Goal: Information Seeking & Learning: Check status

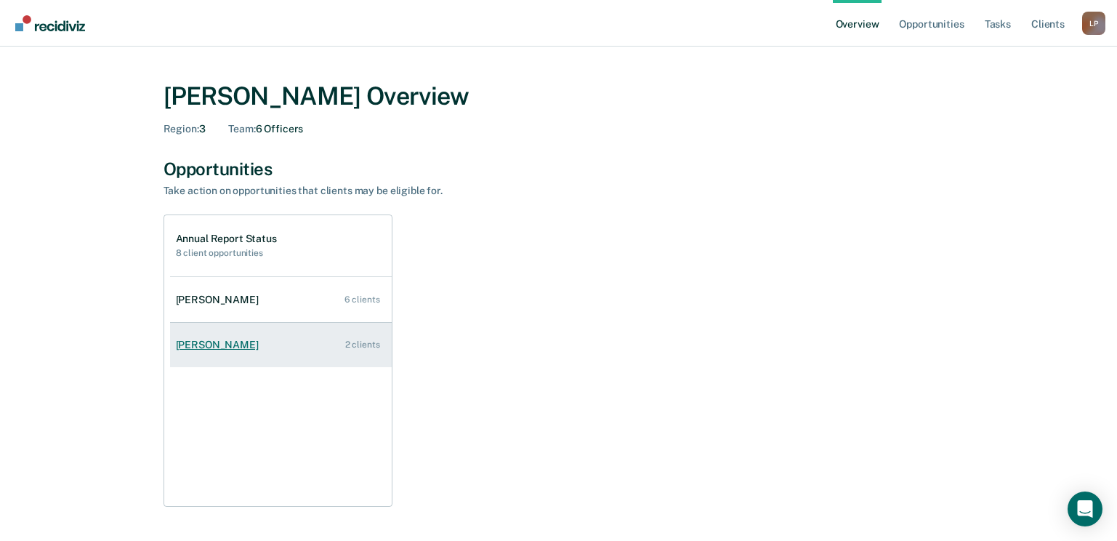
click at [224, 343] on div "[PERSON_NAME]" at bounding box center [220, 345] width 89 height 12
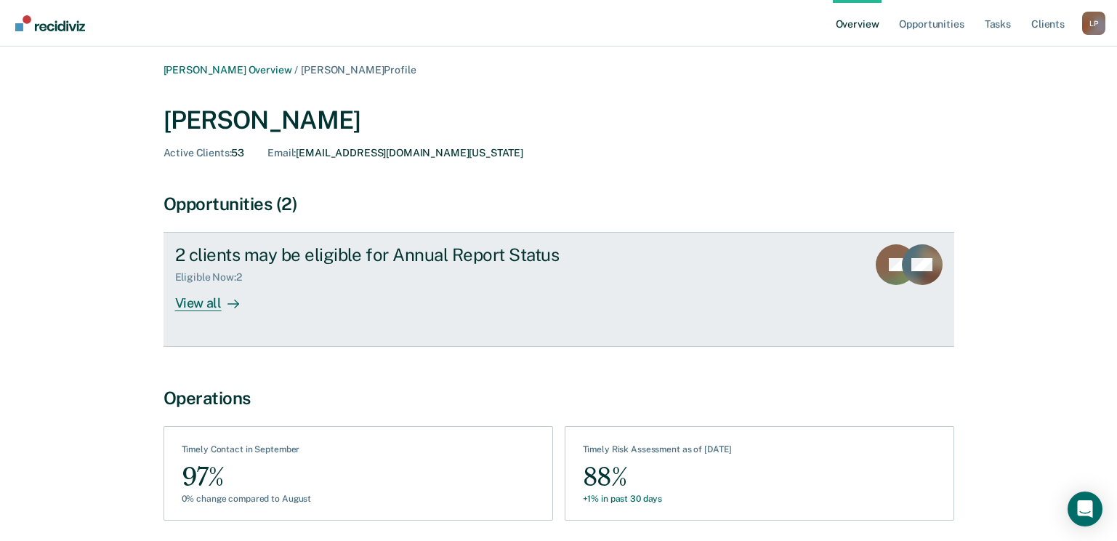
click at [219, 301] on div "View all" at bounding box center [215, 298] width 81 height 28
